Goal: Find specific page/section: Find specific page/section

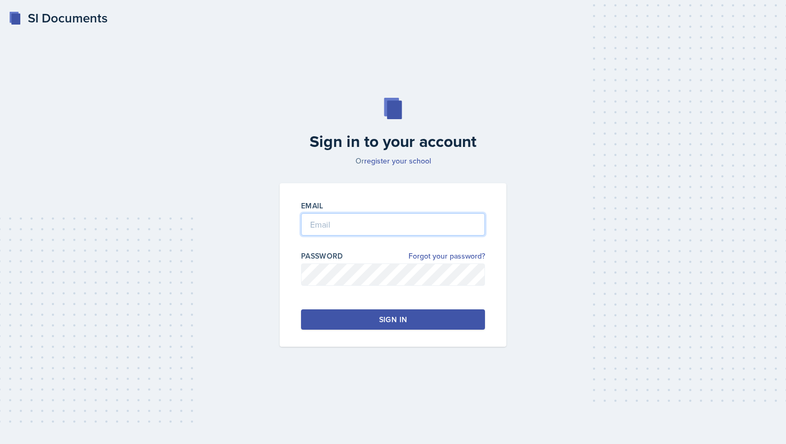
type input "[EMAIL_ADDRESS][DOMAIN_NAME]"
click at [396, 330] on div "Email [EMAIL_ADDRESS][DOMAIN_NAME] Password Forgot your password? Sign in" at bounding box center [393, 265] width 227 height 164
click at [390, 312] on button "Sign in" at bounding box center [393, 319] width 184 height 20
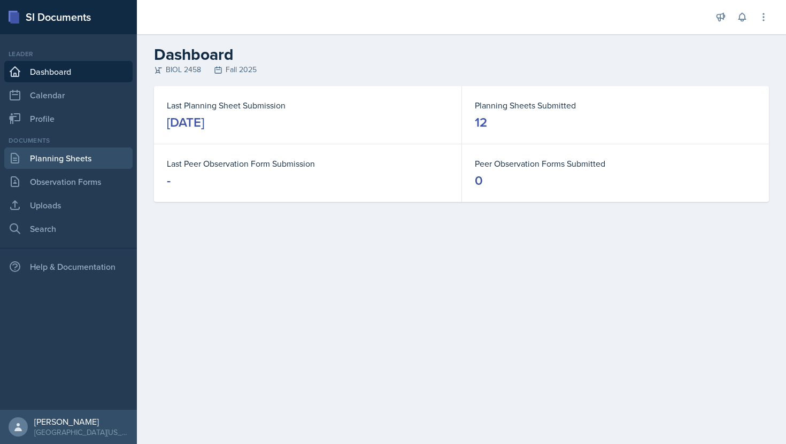
click at [99, 157] on link "Planning Sheets" at bounding box center [68, 158] width 128 height 21
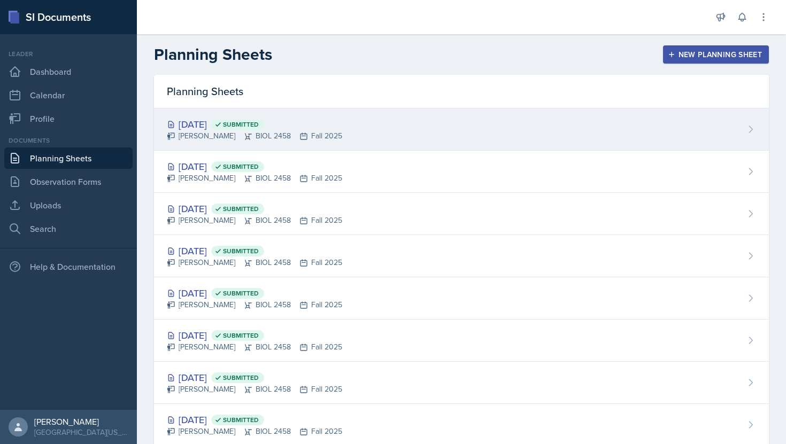
click at [224, 123] on div "[DATE] Submitted" at bounding box center [254, 124] width 175 height 14
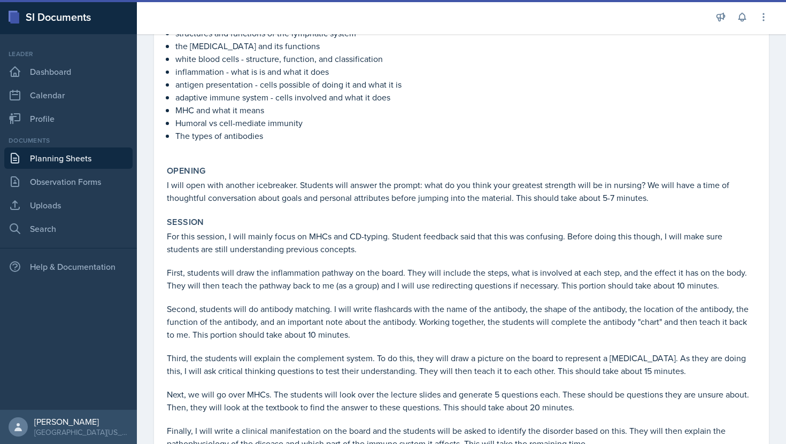
scroll to position [257, 0]
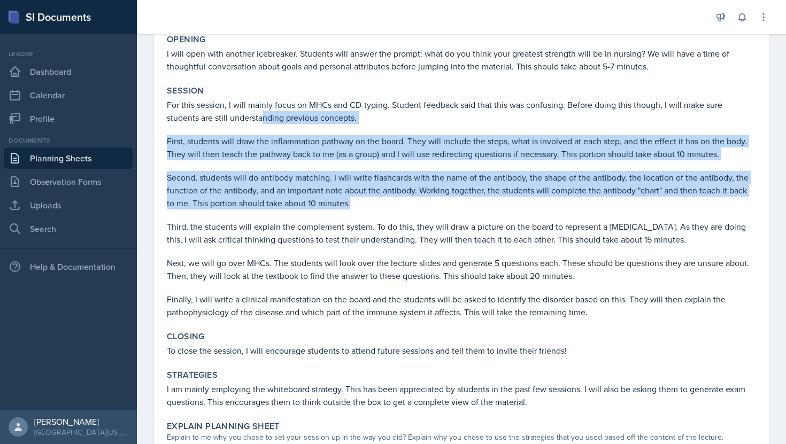
drag, startPoint x: 362, startPoint y: 217, endPoint x: 227, endPoint y: 120, distance: 166.6
click at [227, 120] on div "For this session, I will mainly focus on MHCs and CD-typing. Student feedback s…" at bounding box center [461, 208] width 589 height 220
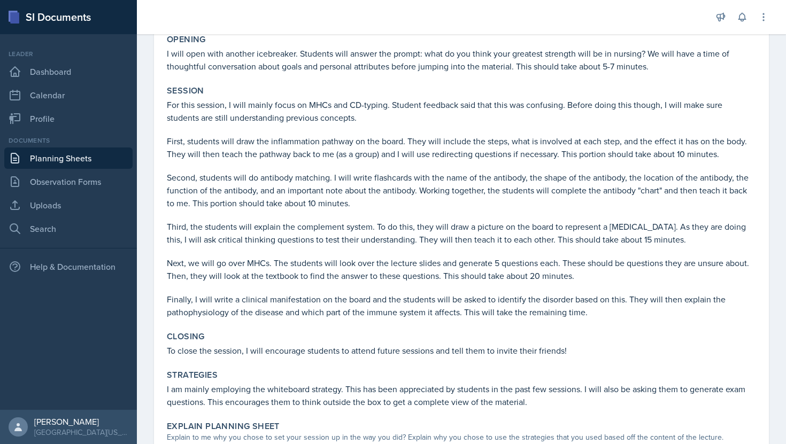
click at [161, 103] on div "[DATE] Submitted [PERSON_NAME] BIOL 2458 Fall 2025 View Comments Comments Send …" at bounding box center [461, 247] width 615 height 841
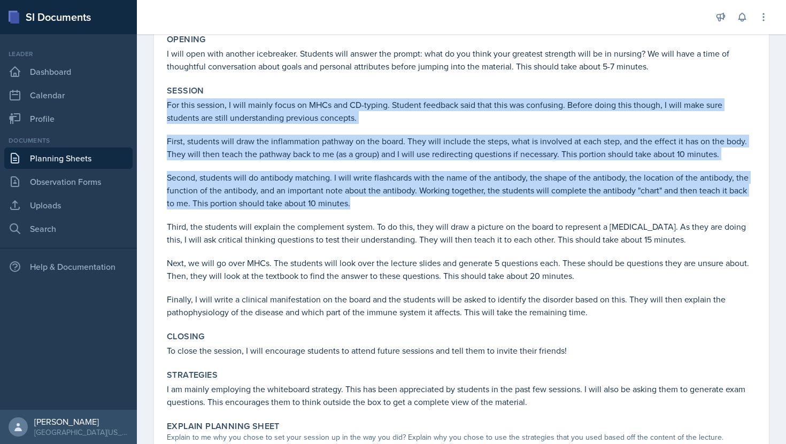
drag, startPoint x: 166, startPoint y: 104, endPoint x: 344, endPoint y: 205, distance: 204.9
click at [344, 205] on div "Session For this session, I will mainly focus on MHCs and CD-typing. Student fe…" at bounding box center [461, 202] width 598 height 242
click at [758, 13] on icon at bounding box center [763, 17] width 11 height 11
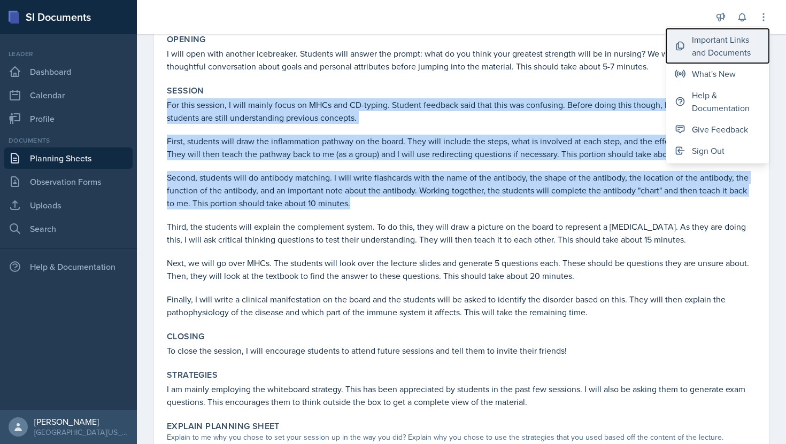
click at [734, 51] on div "Important Links and Documents" at bounding box center [726, 46] width 68 height 26
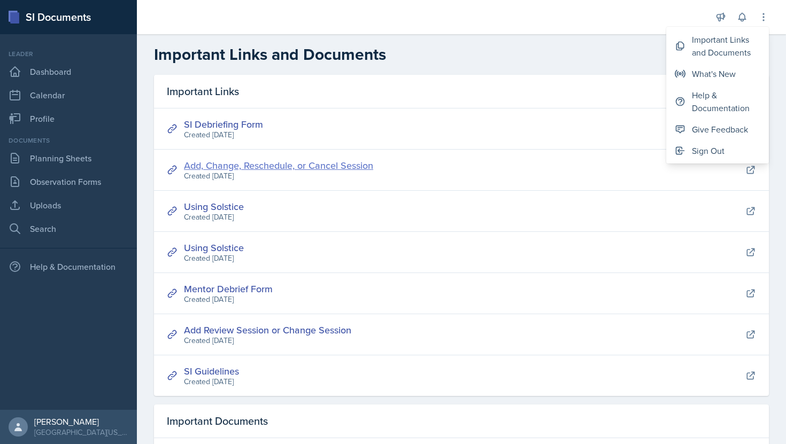
click at [330, 167] on link "Add, Change, Reschedule, or Cancel Session" at bounding box center [278, 165] width 189 height 13
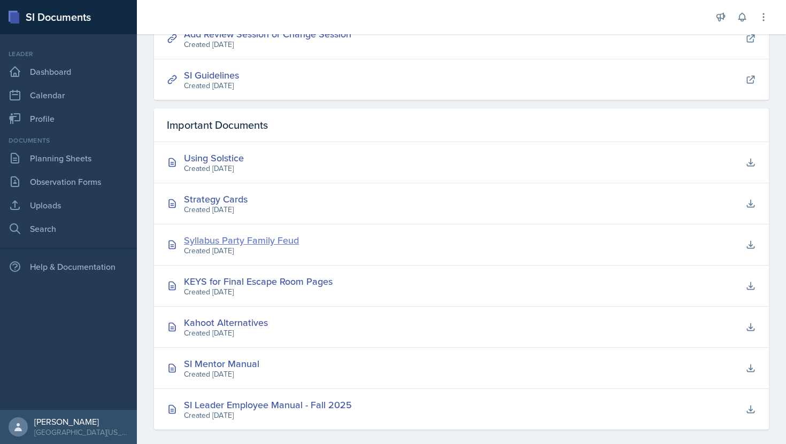
scroll to position [307, 0]
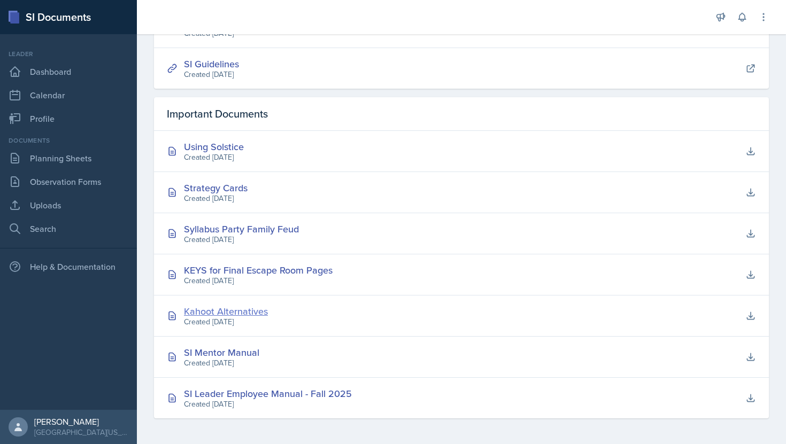
click at [233, 312] on div "Kahoot Alternatives" at bounding box center [226, 311] width 84 height 14
click at [642, 20] on div at bounding box center [423, 17] width 557 height 34
